Goal: Complete application form

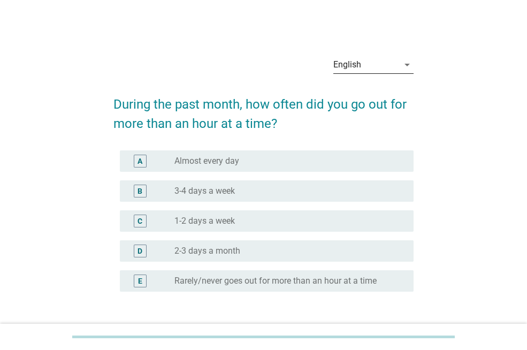
click at [394, 59] on div "English" at bounding box center [365, 64] width 65 height 17
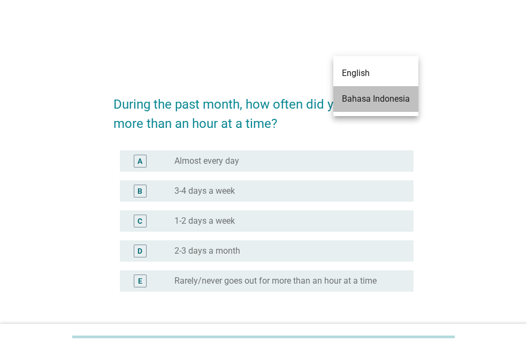
click at [365, 99] on div "Bahasa Indonesia" at bounding box center [376, 99] width 68 height 13
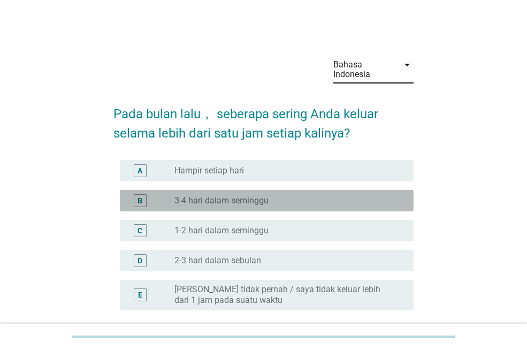
click at [211, 206] on div "radio_button_unchecked 3-4 hari dalam seminggu" at bounding box center [289, 200] width 231 height 13
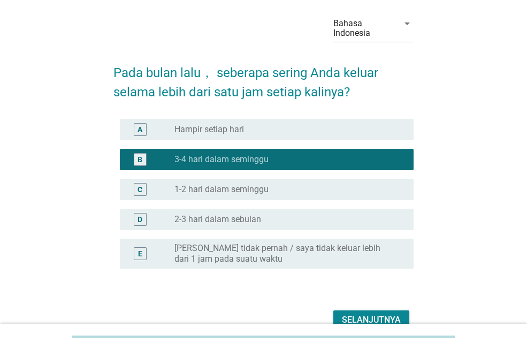
scroll to position [97, 0]
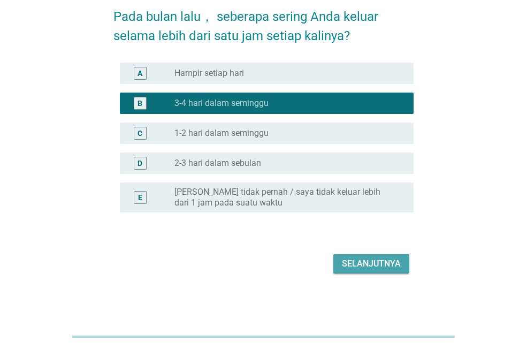
drag, startPoint x: 387, startPoint y: 271, endPoint x: 353, endPoint y: 239, distance: 46.9
click at [387, 270] on button "Selanjutnya" at bounding box center [371, 263] width 76 height 19
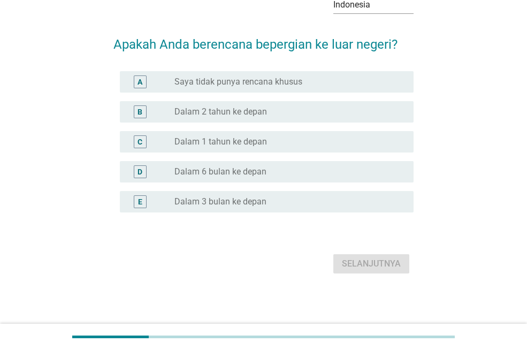
scroll to position [0, 0]
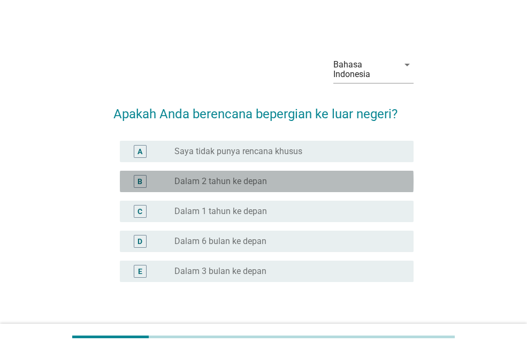
click at [222, 187] on div "radio_button_unchecked Dalam 2 tahun ke depan" at bounding box center [289, 181] width 231 height 13
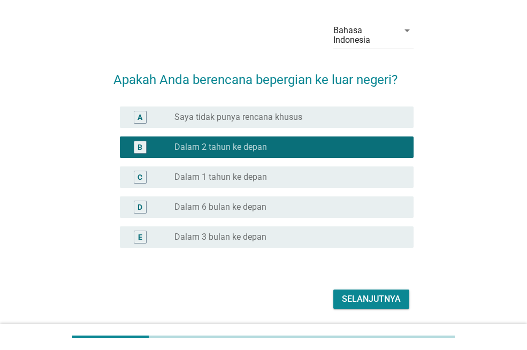
scroll to position [70, 0]
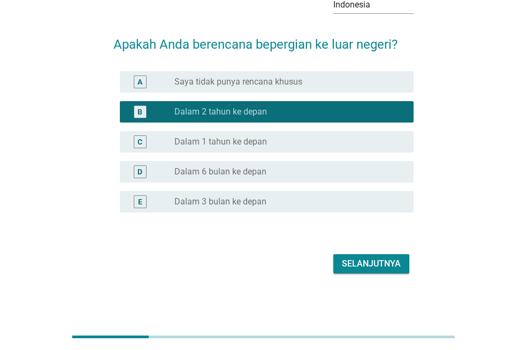
click at [362, 262] on div "Selanjutnya" at bounding box center [371, 263] width 59 height 13
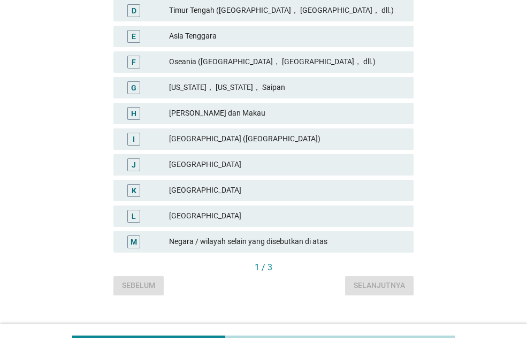
scroll to position [298, 0]
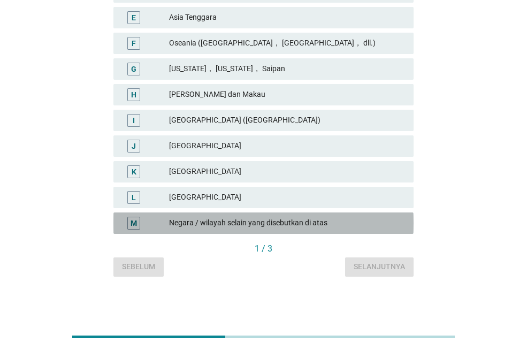
click at [301, 226] on div "Negara / wilayah selain yang disebutkan di atas" at bounding box center [287, 223] width 236 height 13
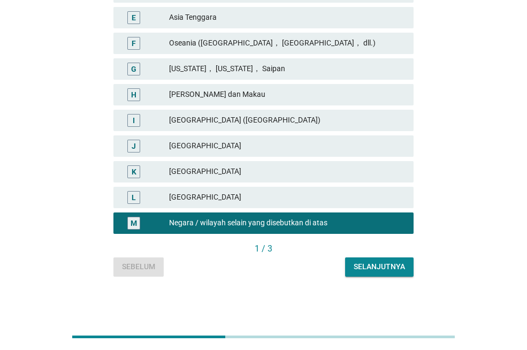
click at [378, 264] on div "Selanjutnya" at bounding box center [379, 266] width 51 height 11
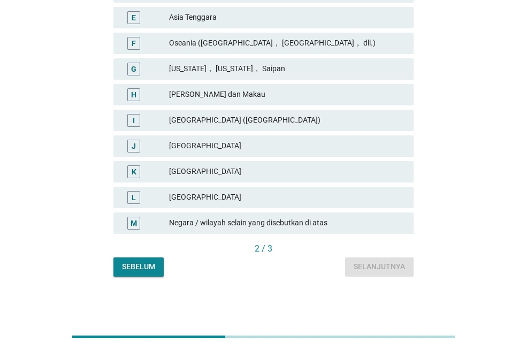
click at [276, 225] on div "Negara / wilayah selain yang disebutkan di atas" at bounding box center [287, 223] width 236 height 13
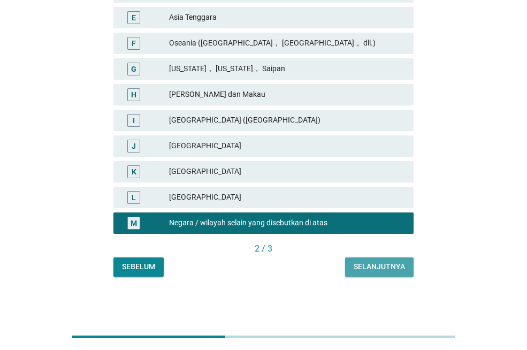
click at [377, 269] on div "Selanjutnya" at bounding box center [379, 266] width 51 height 11
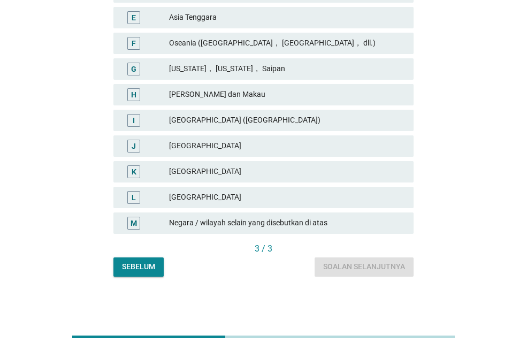
click at [255, 226] on div "Negara / wilayah selain yang disebutkan di atas" at bounding box center [287, 223] width 236 height 13
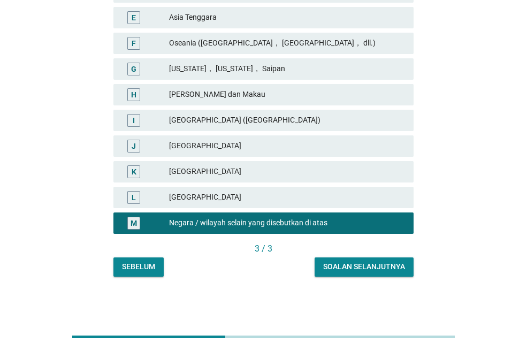
click at [370, 274] on button "Soalan selanjutnya" at bounding box center [363, 266] width 99 height 19
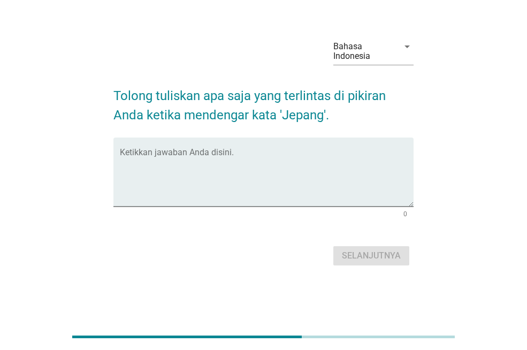
scroll to position [0, 0]
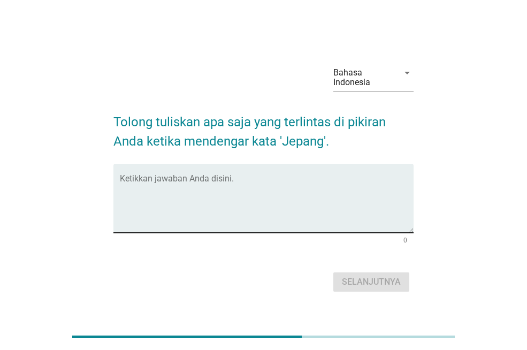
click at [213, 217] on textarea "Ketikkan jawaban Anda disini." at bounding box center [267, 204] width 294 height 56
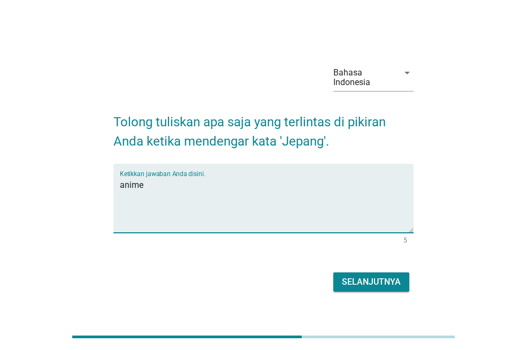
type textarea "anime"
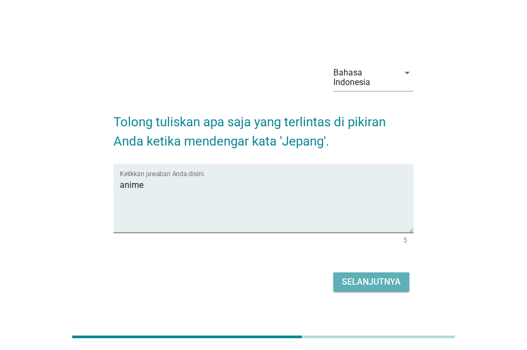
click at [397, 282] on div "Selanjutnya" at bounding box center [371, 281] width 59 height 13
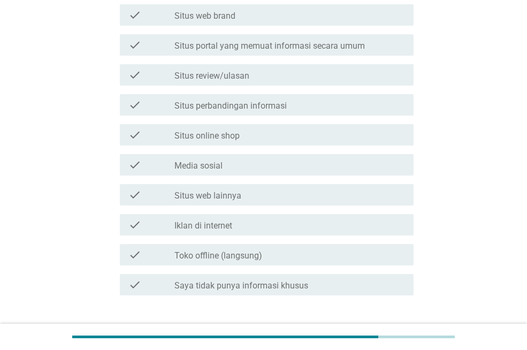
scroll to position [410, 0]
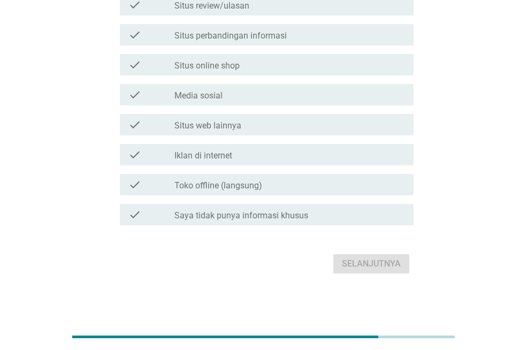
click at [288, 221] on div "check check_box_outline_blank Saya tidak punya informasi khusus" at bounding box center [267, 214] width 294 height 21
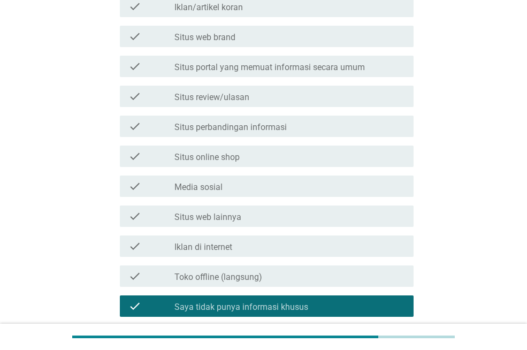
scroll to position [321, 0]
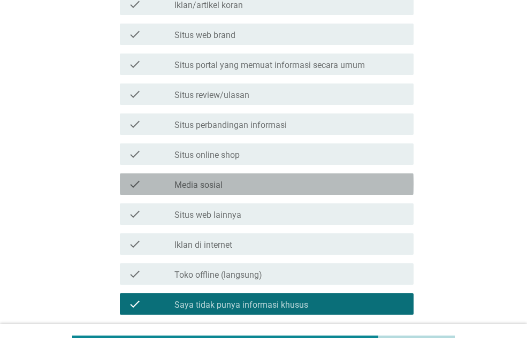
click at [237, 186] on div "check_box_outline_blank Media sosial" at bounding box center [289, 184] width 231 height 13
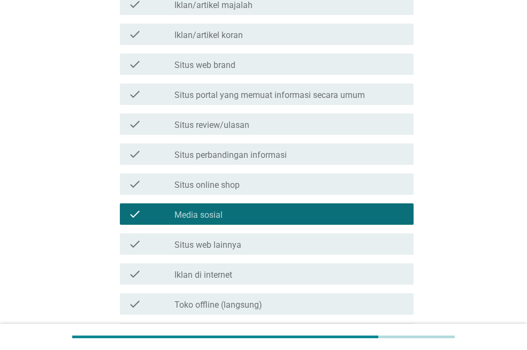
scroll to position [374, 0]
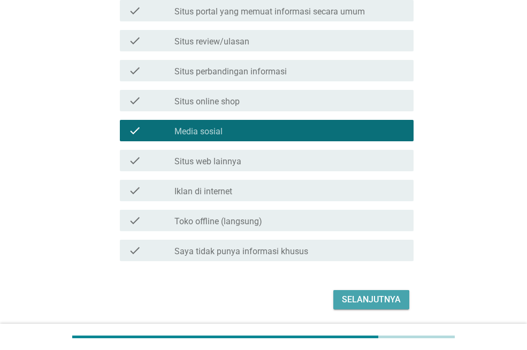
click at [373, 302] on div "Selanjutnya" at bounding box center [371, 299] width 59 height 13
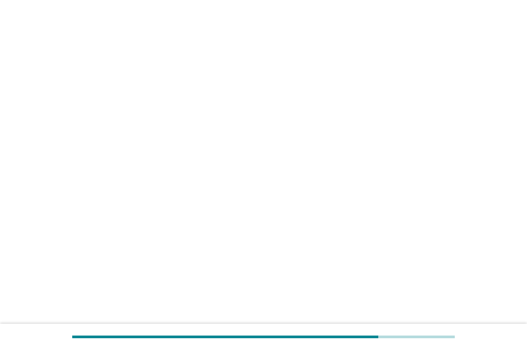
scroll to position [0, 0]
